Goal: Task Accomplishment & Management: Use online tool/utility

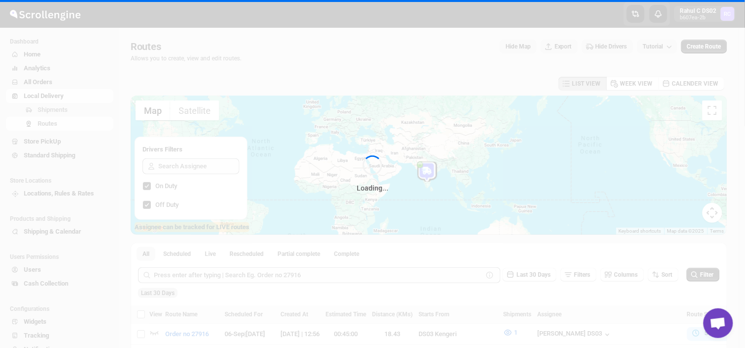
click at [74, 107] on div "Loading..." at bounding box center [372, 174] width 745 height 348
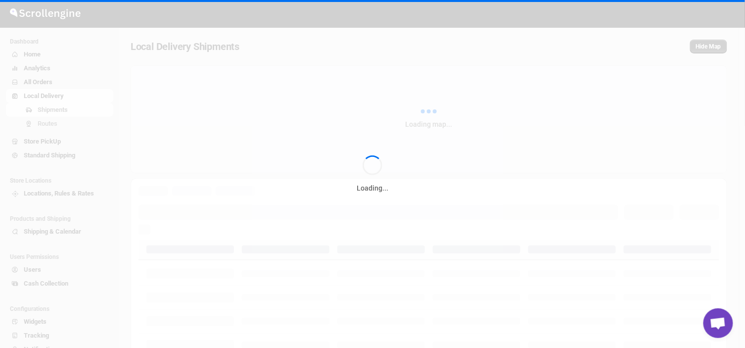
click at [74, 107] on div "Loading..." at bounding box center [372, 174] width 745 height 348
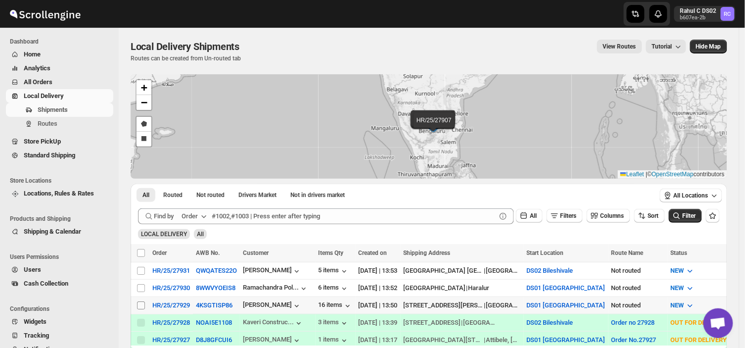
click at [141, 305] on input "Select shipment" at bounding box center [141, 305] width 8 height 8
checkbox input "true"
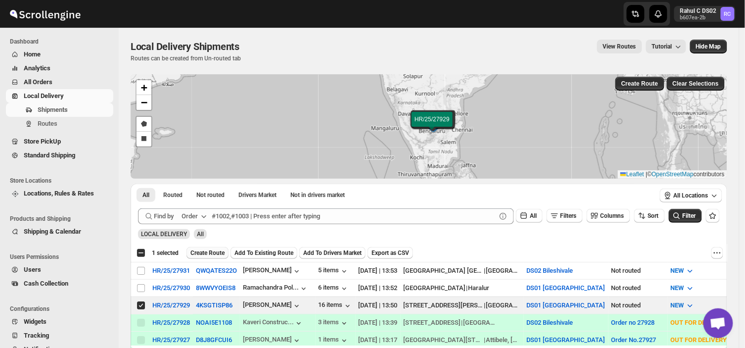
click at [205, 248] on button "Create Route" at bounding box center [208, 253] width 42 height 12
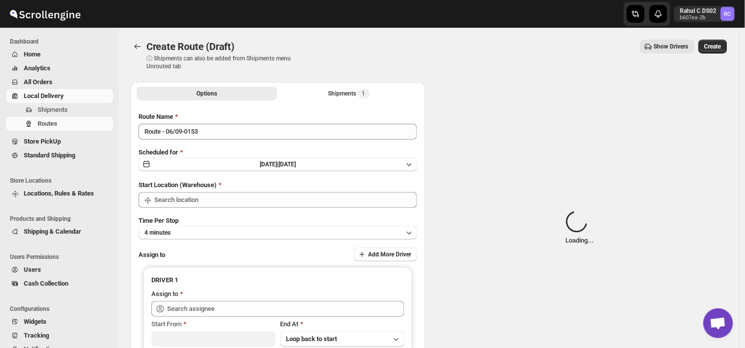
type input "DS01 [GEOGRAPHIC_DATA]"
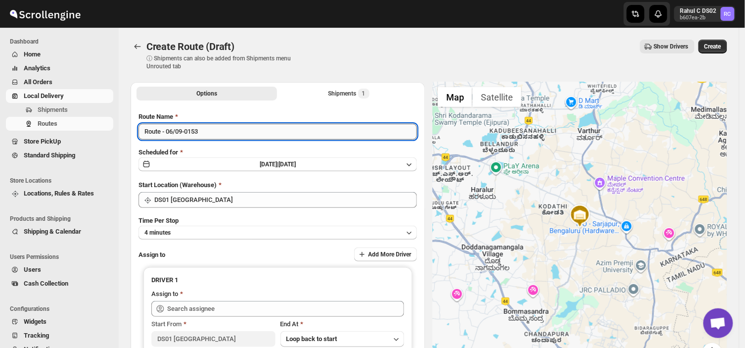
click at [206, 131] on input "Route - 06/09-0153" at bounding box center [278, 132] width 279 height 16
type input "R"
type input "2"
type input "Order no 27929"
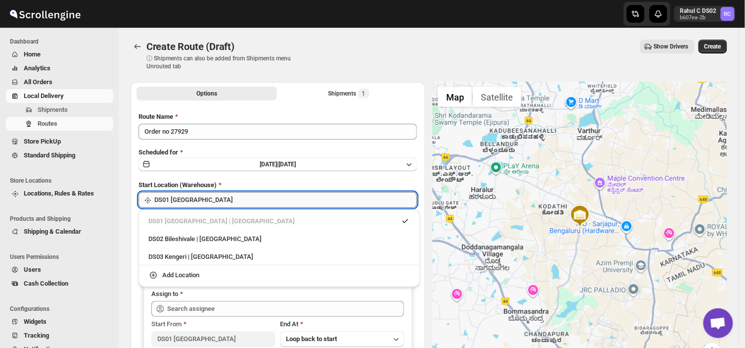
click at [228, 199] on input "DS01 [GEOGRAPHIC_DATA]" at bounding box center [285, 200] width 263 height 16
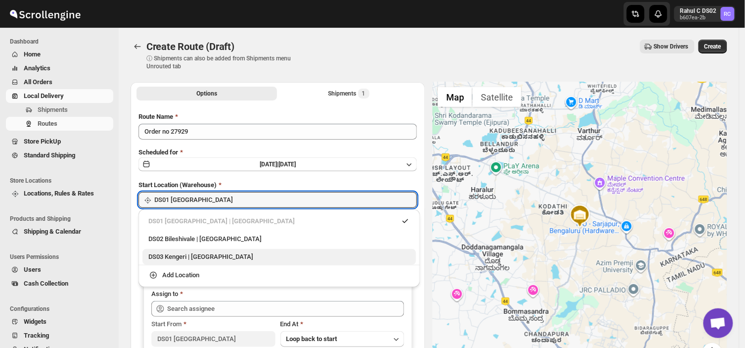
click at [166, 258] on div "DS03 Kengeri | [GEOGRAPHIC_DATA]" at bounding box center [280, 257] width 262 height 10
type input "DS03 Kengeri"
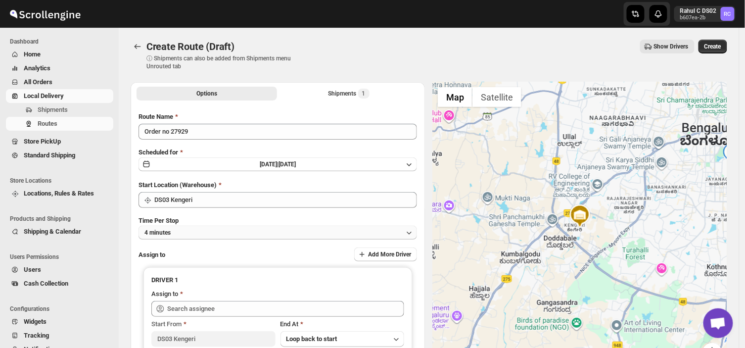
click at [179, 231] on button "4 minutes" at bounding box center [278, 233] width 279 height 14
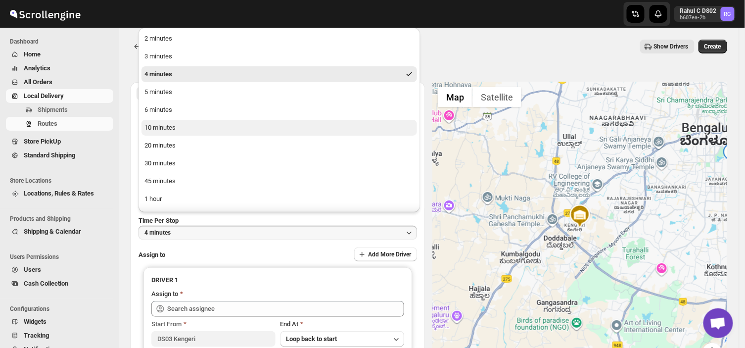
click at [156, 127] on div "10 minutes" at bounding box center [160, 128] width 31 height 10
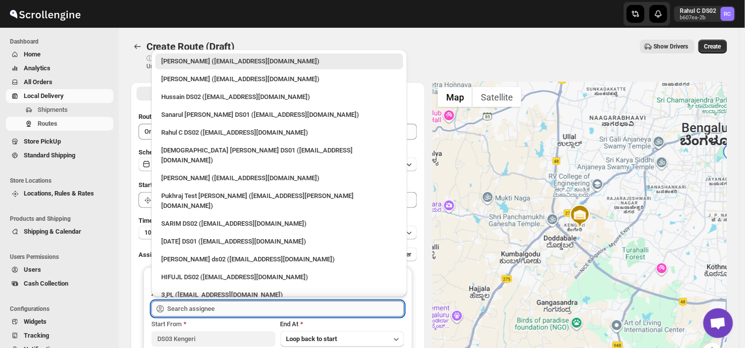
click at [234, 308] on input "text" at bounding box center [285, 309] width 237 height 16
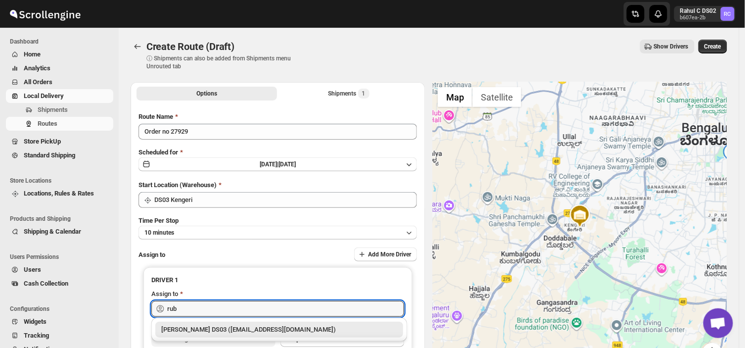
click at [219, 332] on div "[PERSON_NAME] DS03 ([EMAIL_ADDRESS][DOMAIN_NAME])" at bounding box center [279, 330] width 236 height 10
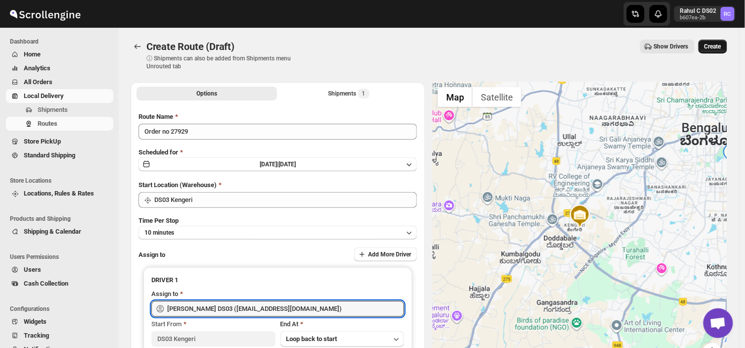
type input "[PERSON_NAME] DS03 ([EMAIL_ADDRESS][DOMAIN_NAME])"
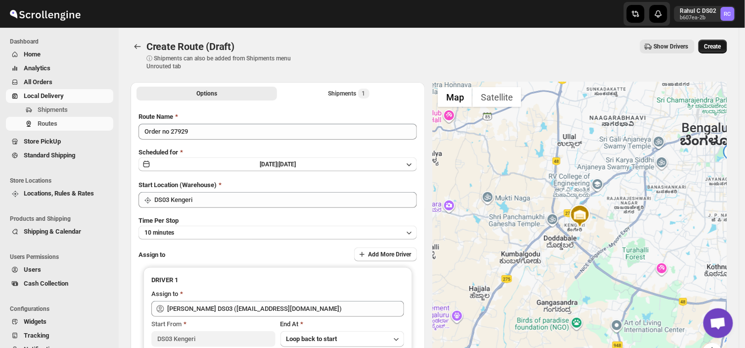
click at [718, 46] on span "Create" at bounding box center [713, 47] width 17 height 8
